Goal: Navigation & Orientation: Understand site structure

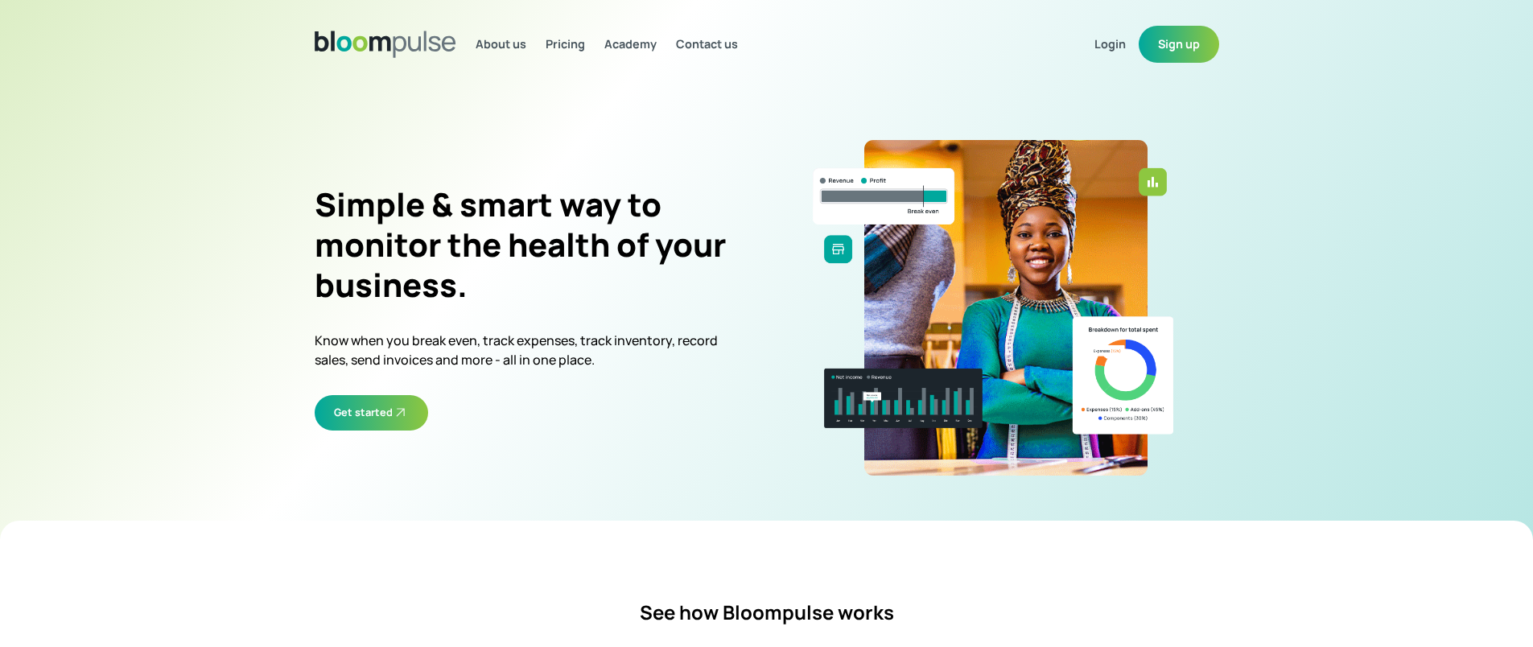
click at [526, 50] on span "About us" at bounding box center [501, 43] width 51 height 15
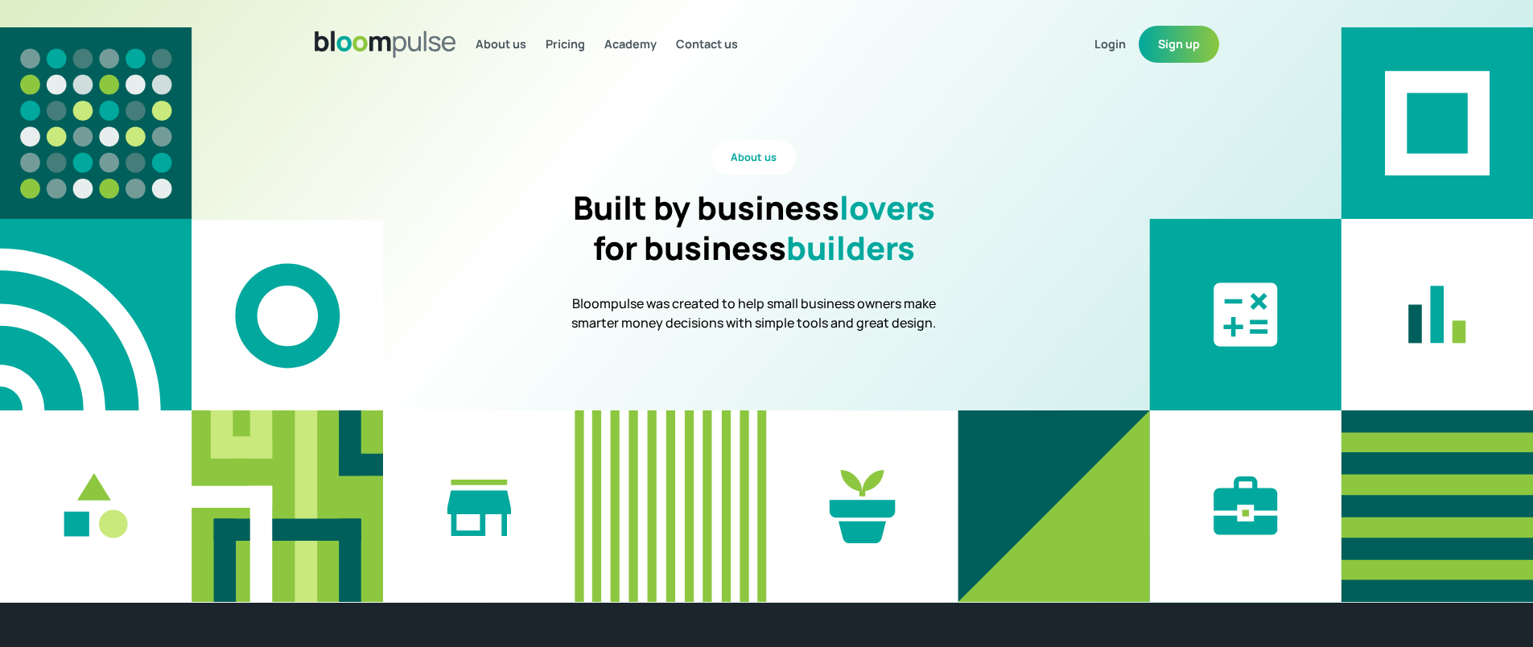
click at [722, 229] on h2 "for business builders" at bounding box center [754, 248] width 322 height 40
click at [575, 46] on span "Pricing" at bounding box center [565, 43] width 39 height 15
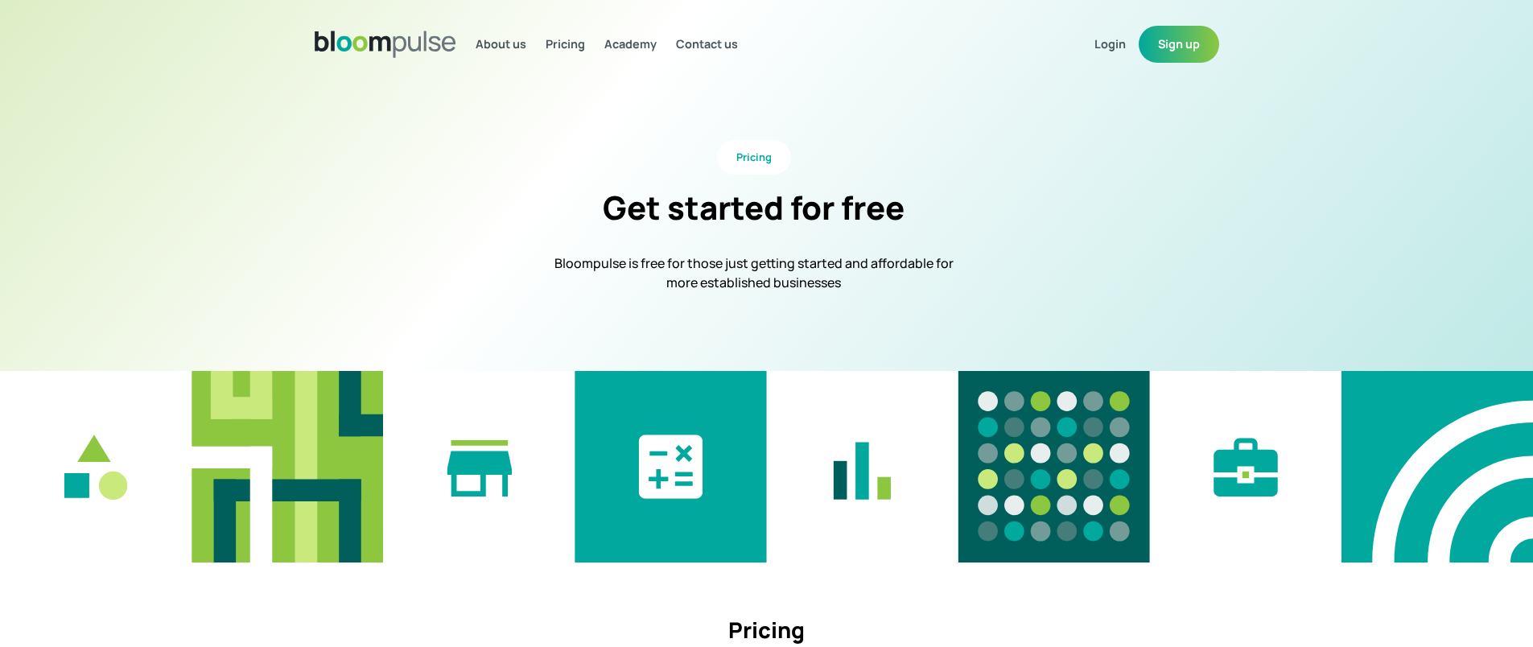
select select "ngn"
click at [624, 42] on span "Academy" at bounding box center [630, 43] width 52 height 15
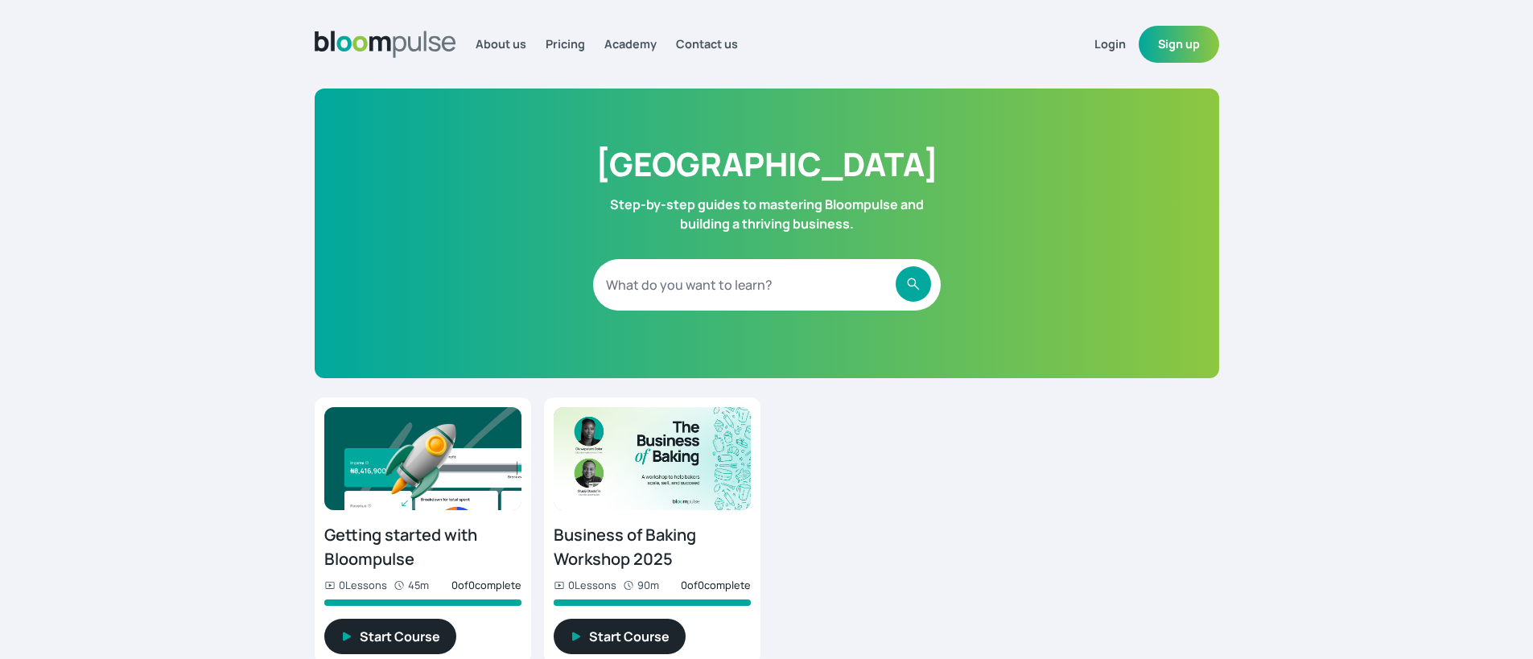
click at [696, 44] on span "Contact us" at bounding box center [707, 43] width 62 height 15
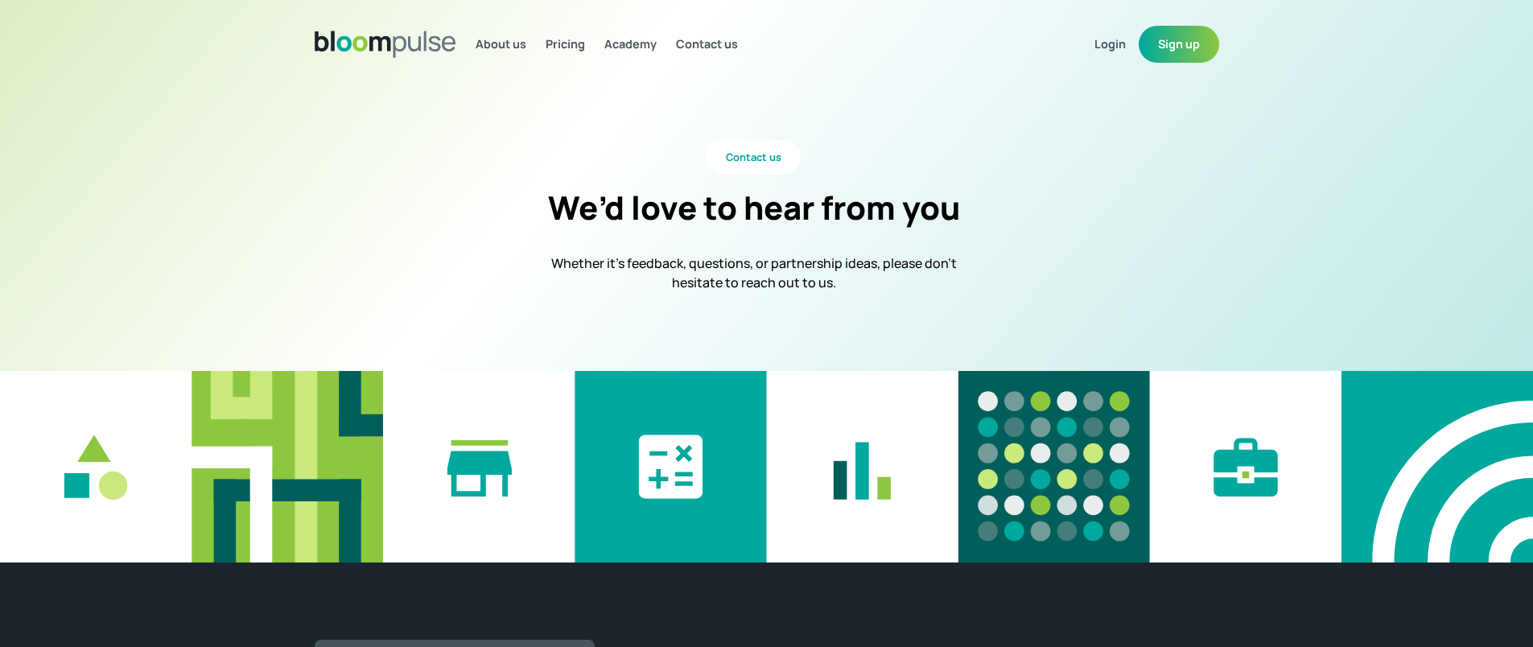
click at [411, 44] on img at bounding box center [386, 44] width 142 height 27
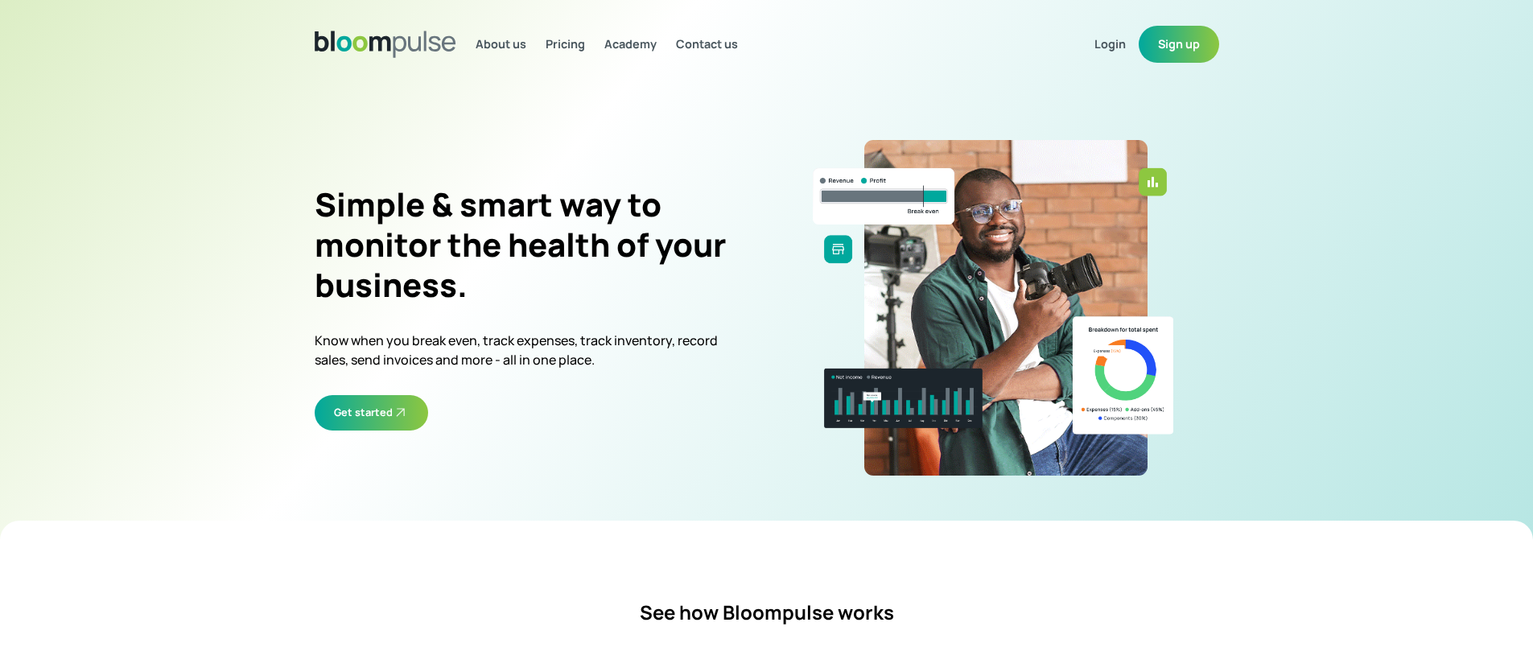
click at [1123, 44] on span "Login" at bounding box center [1109, 43] width 31 height 15
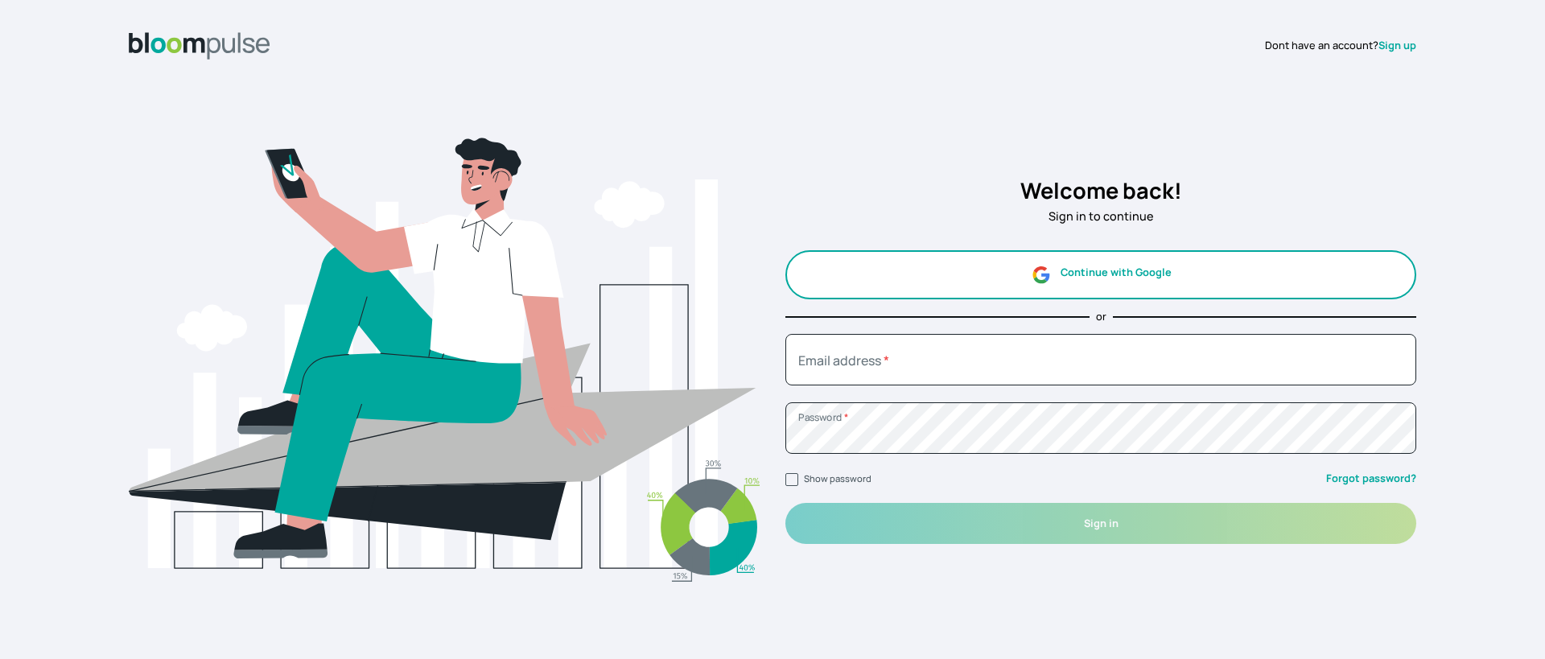
click at [1408, 43] on link "Sign up" at bounding box center [1398, 45] width 38 height 14
